Goal: Check status: Check status

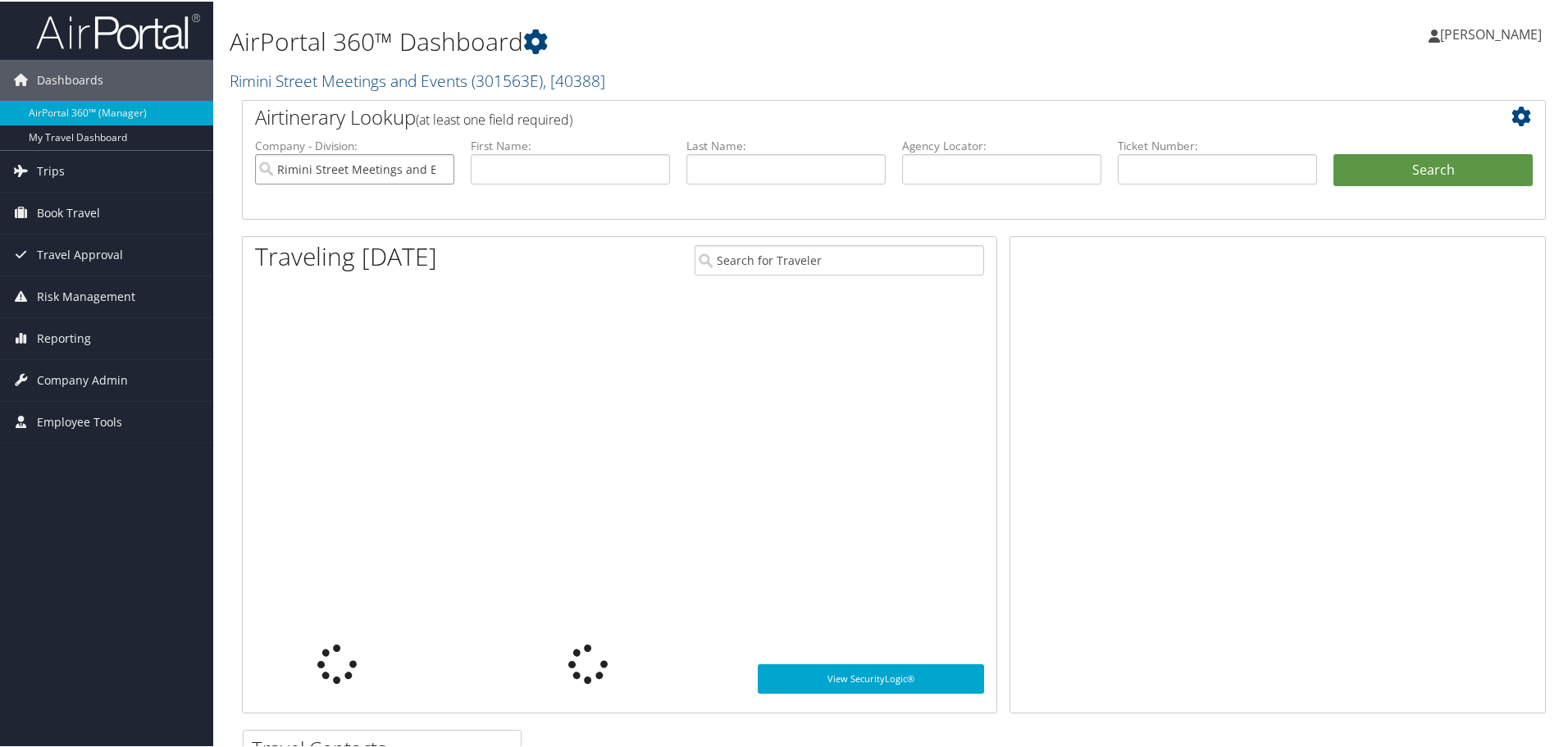
click at [354, 171] on input "Rimini Street Meetings and Events" at bounding box center [355, 168] width 199 height 31
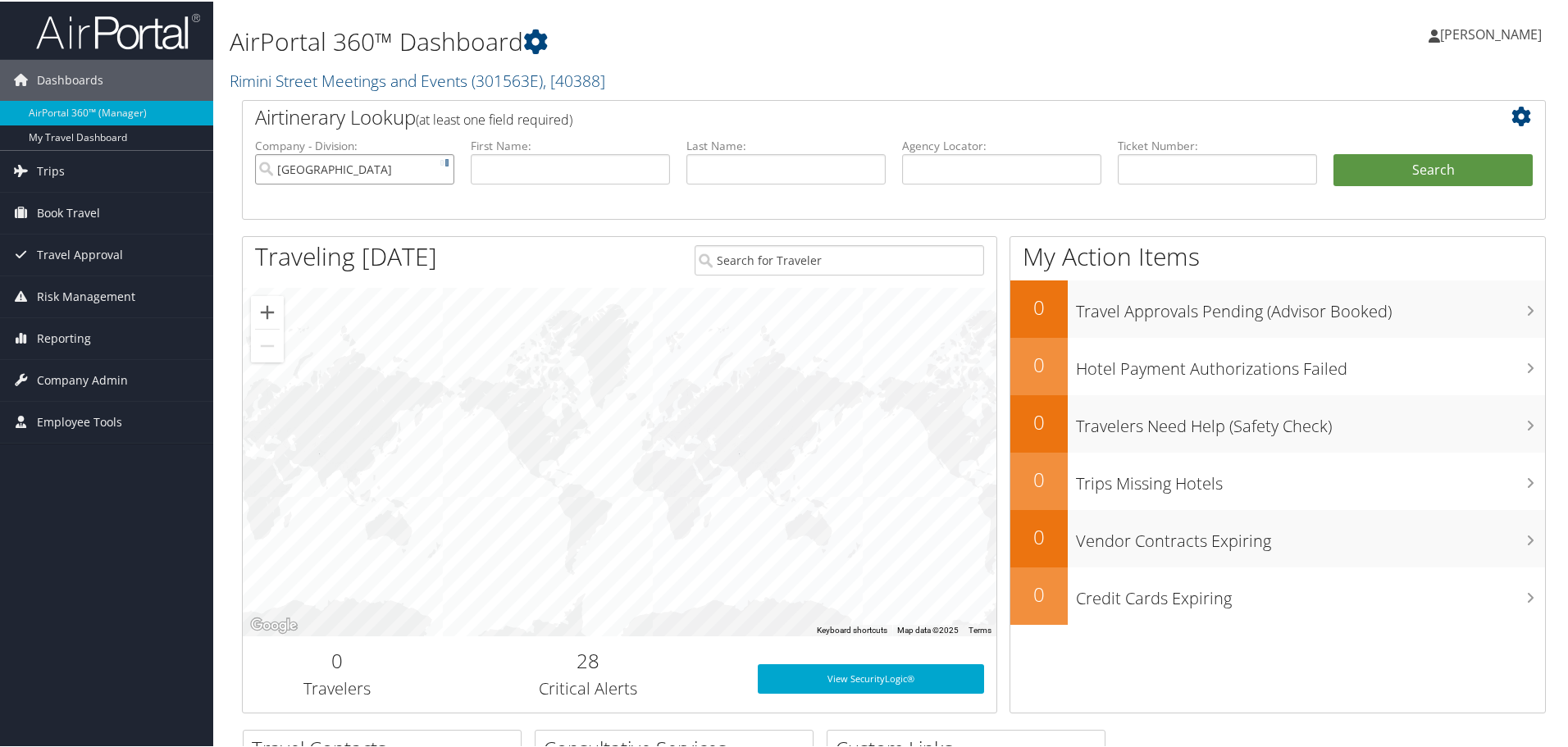
type input "[GEOGRAPHIC_DATA]"
type input "[PERSON_NAME]"
click at [1404, 162] on button "Search" at bounding box center [1433, 169] width 199 height 33
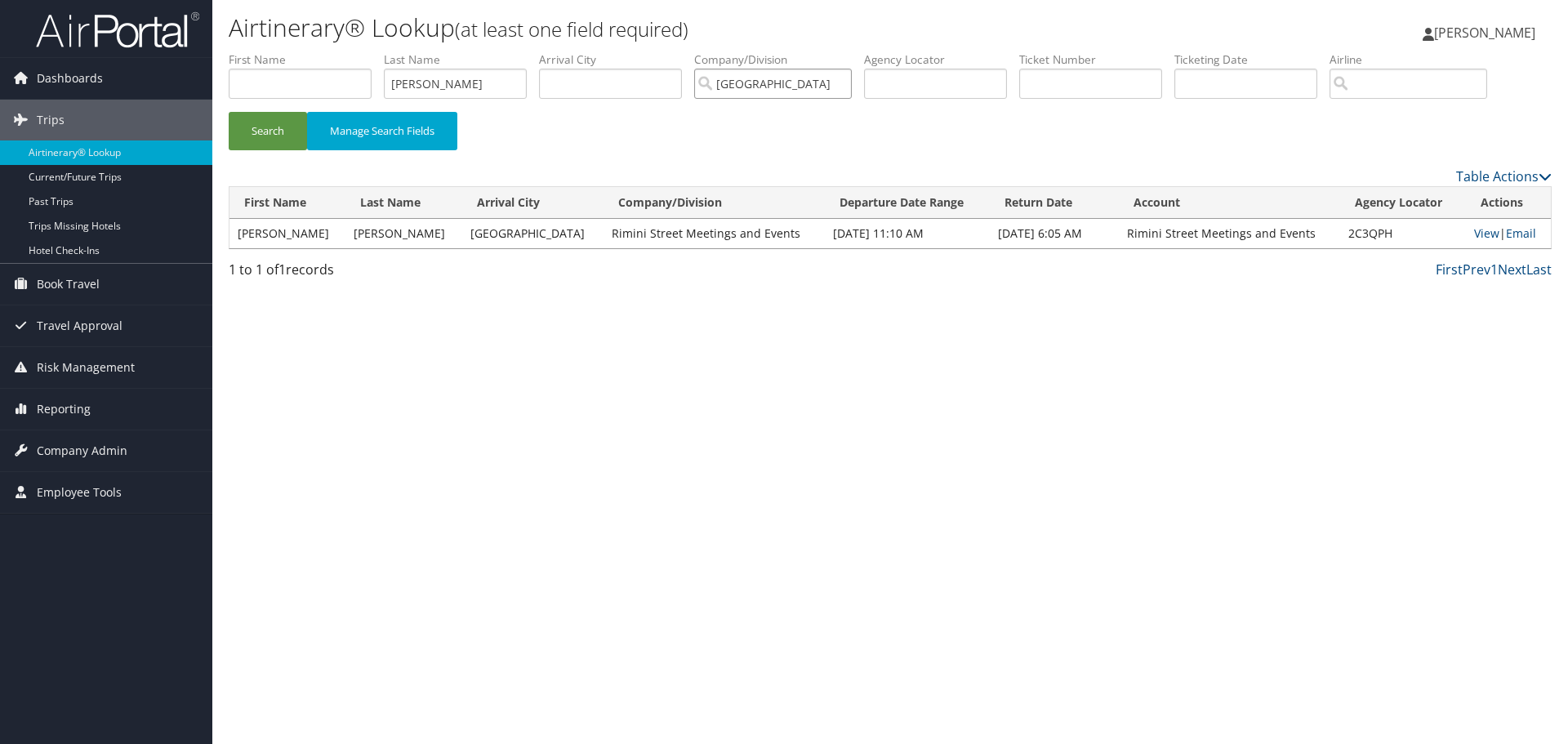
drag, startPoint x: 812, startPoint y: 87, endPoint x: 686, endPoint y: 78, distance: 126.3
click at [686, 51] on ul "First Name Last Name Campbell Departure City Arrival City Company/Division Rimi…" at bounding box center [891, 51] width 1323 height 0
click at [265, 129] on button "Search" at bounding box center [268, 131] width 79 height 38
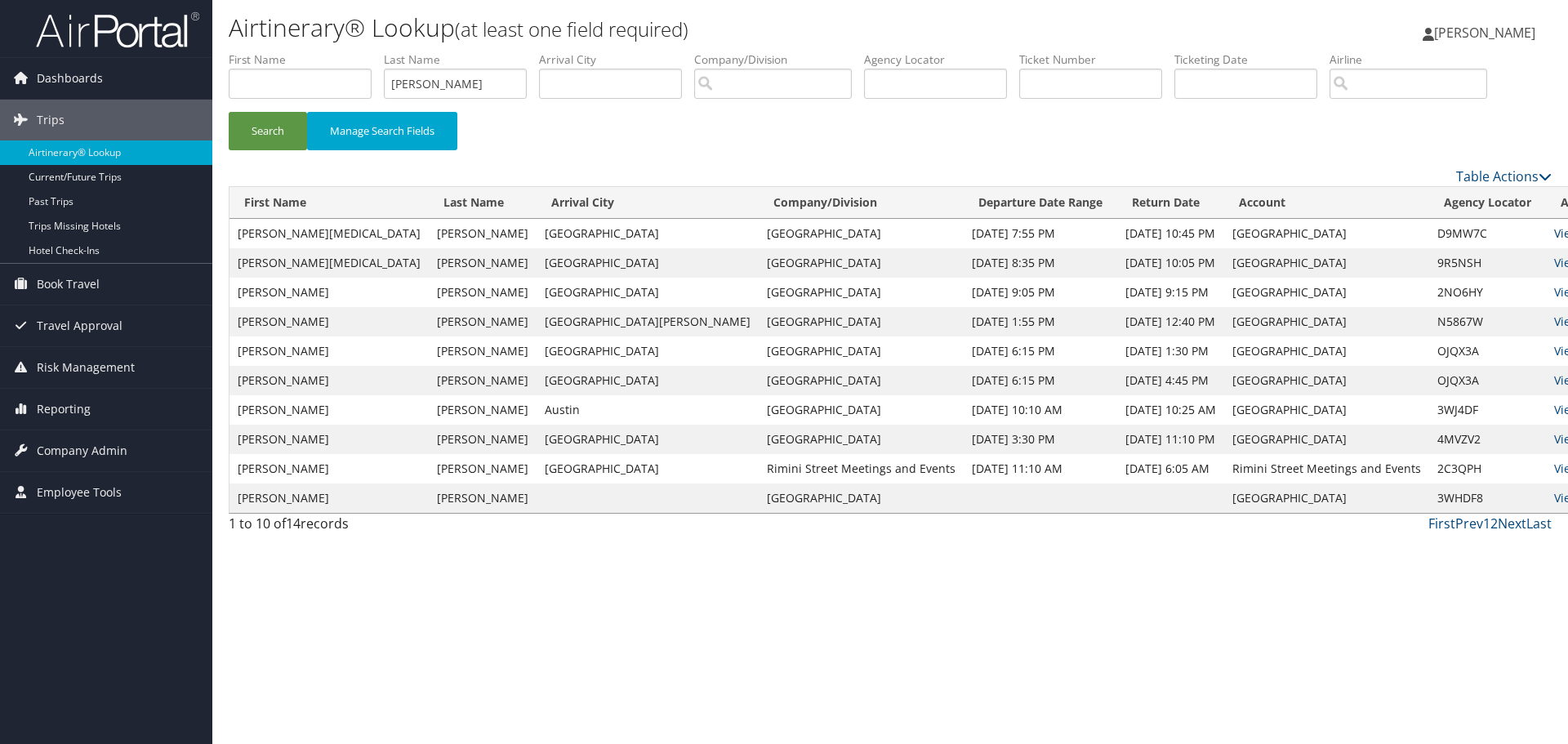
click at [1554, 238] on link "View" at bounding box center [1566, 233] width 25 height 15
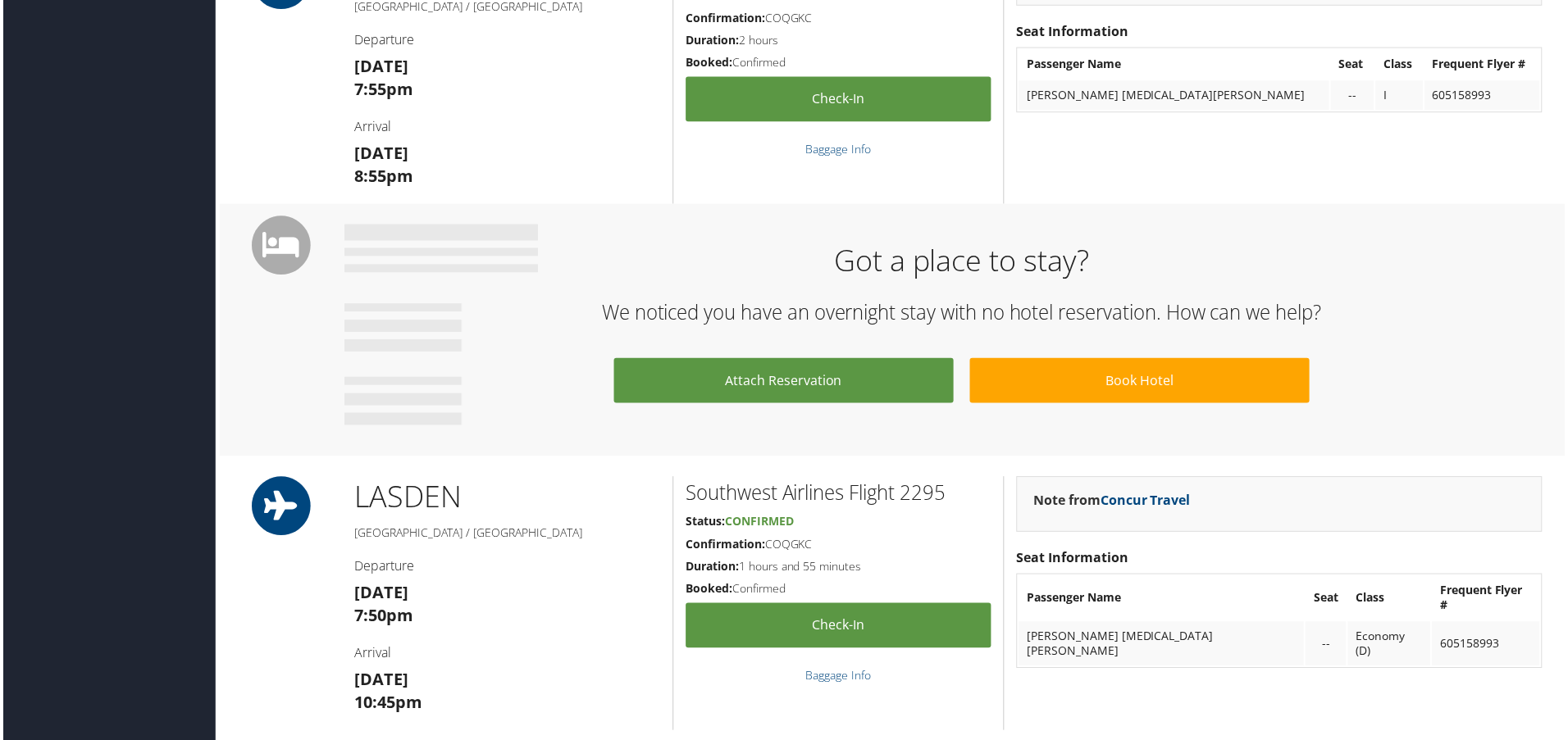
scroll to position [574, 0]
